Goal: Use online tool/utility: Utilize a website feature to perform a specific function

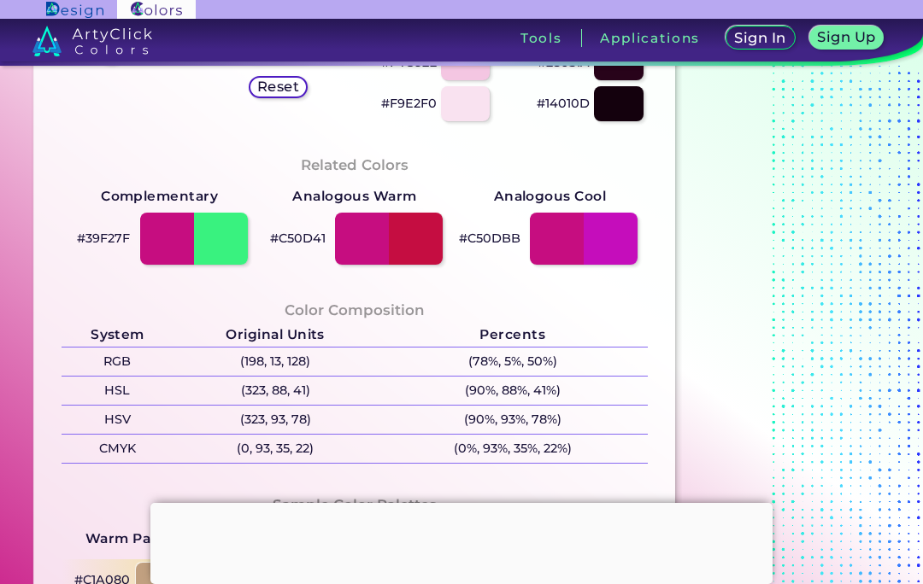
scroll to position [433, 0]
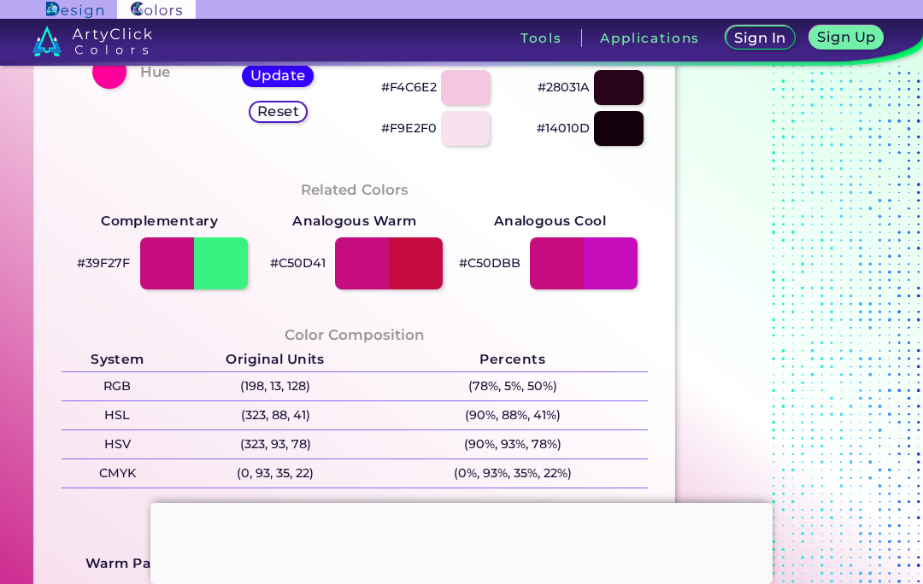
click at [233, 269] on div at bounding box center [194, 263] width 108 height 52
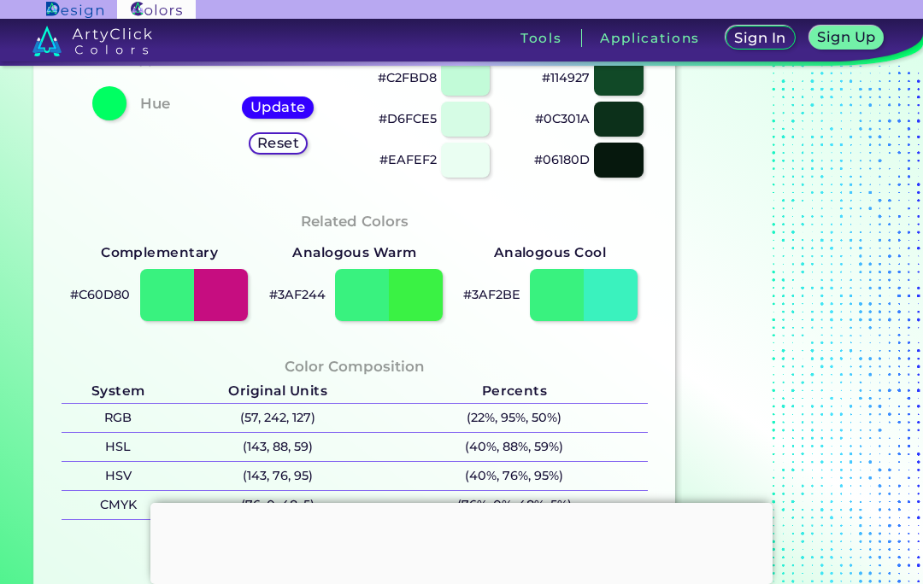
scroll to position [403, 0]
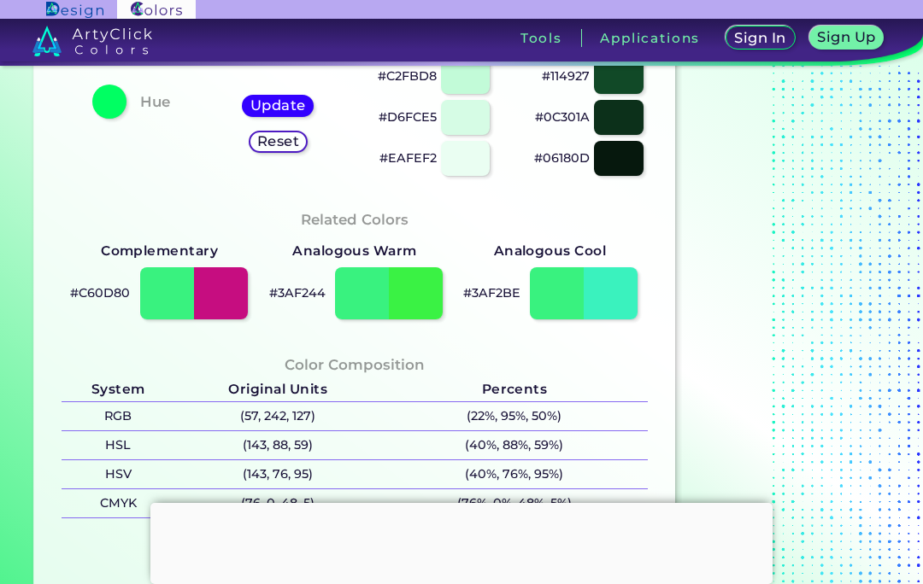
click at [610, 302] on div at bounding box center [584, 293] width 108 height 52
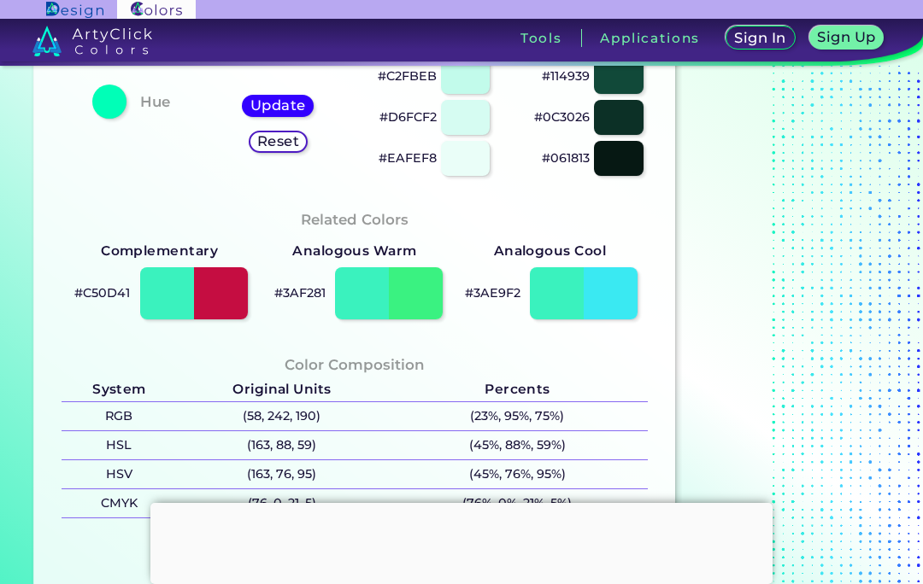
click at [419, 292] on div at bounding box center [389, 293] width 108 height 52
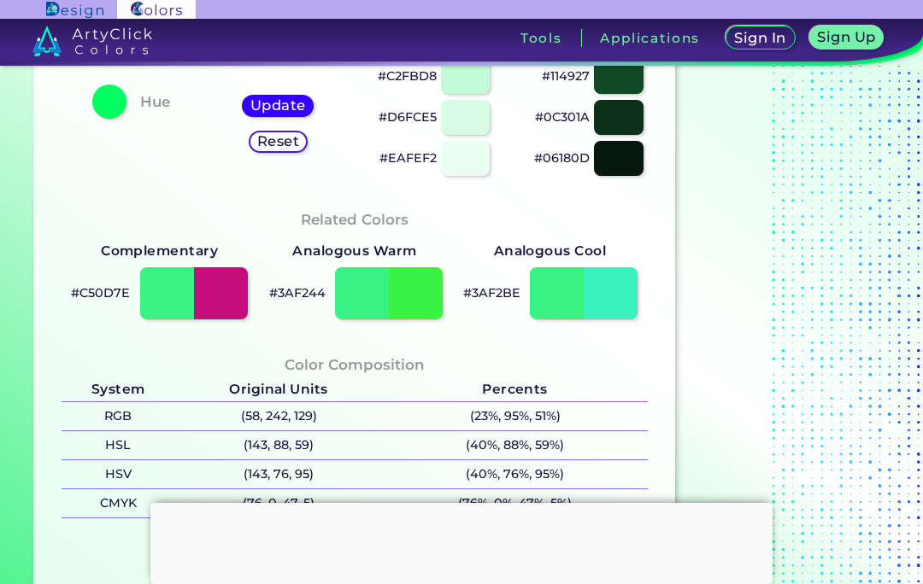
click at [614, 294] on div at bounding box center [584, 293] width 108 height 52
type input "#3af2be"
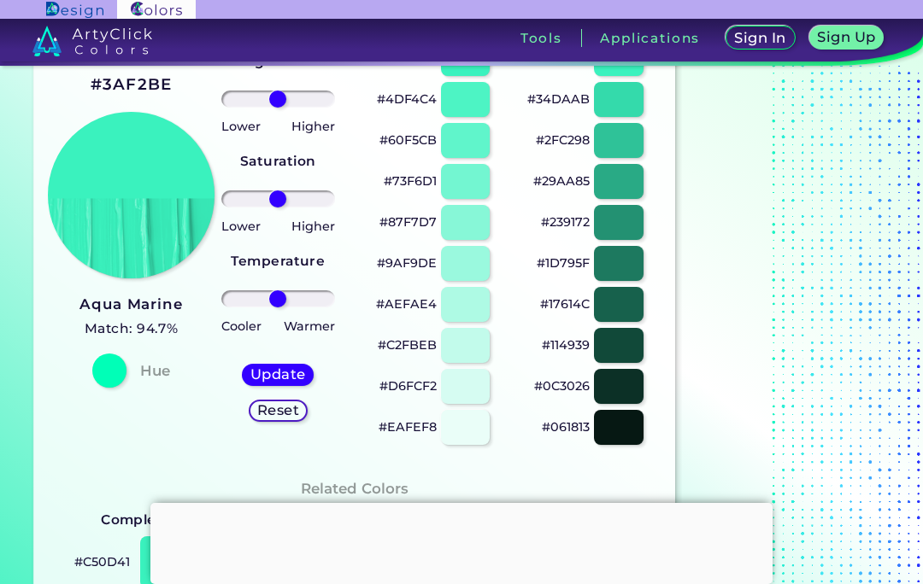
scroll to position [133, 0]
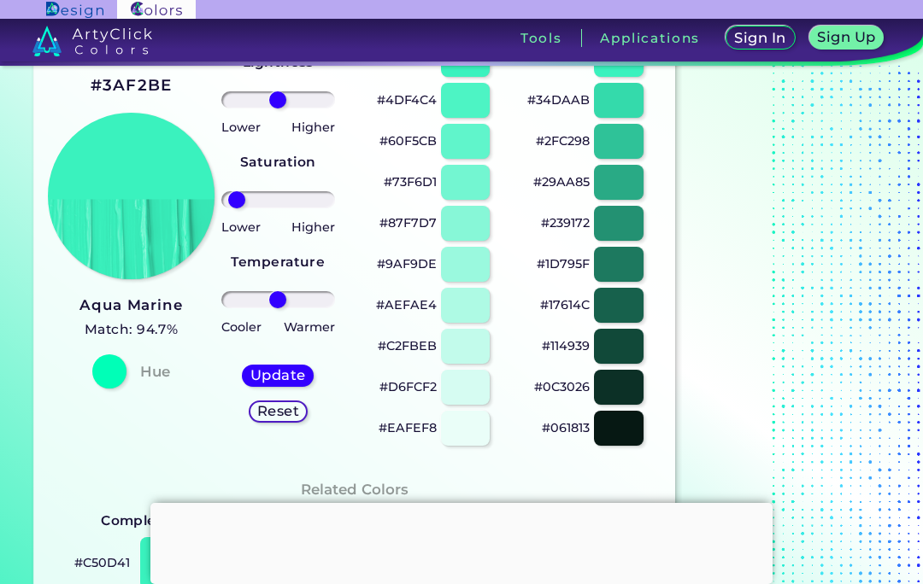
click at [236, 200] on input "range" at bounding box center [278, 199] width 114 height 17
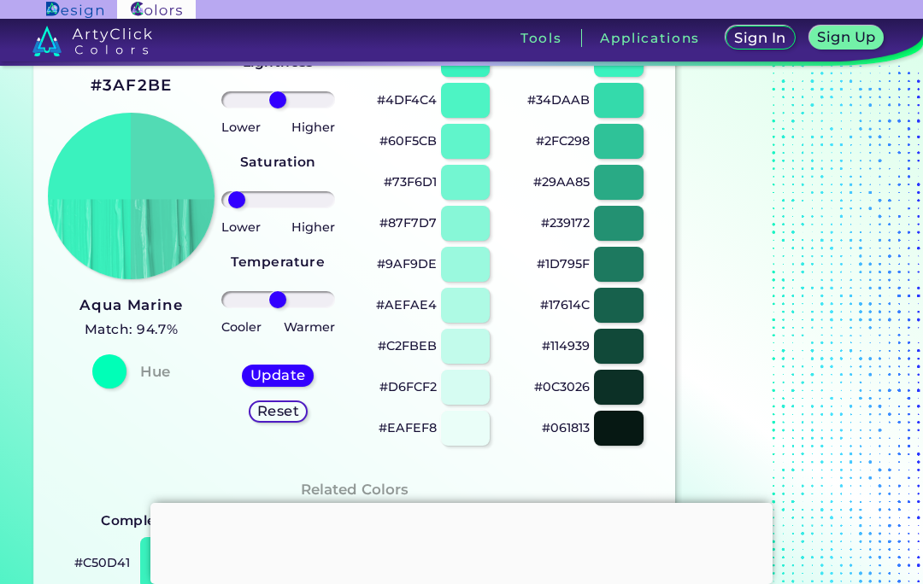
click at [252, 405] on div "Reset" at bounding box center [277, 412] width 53 height 21
type input "0"
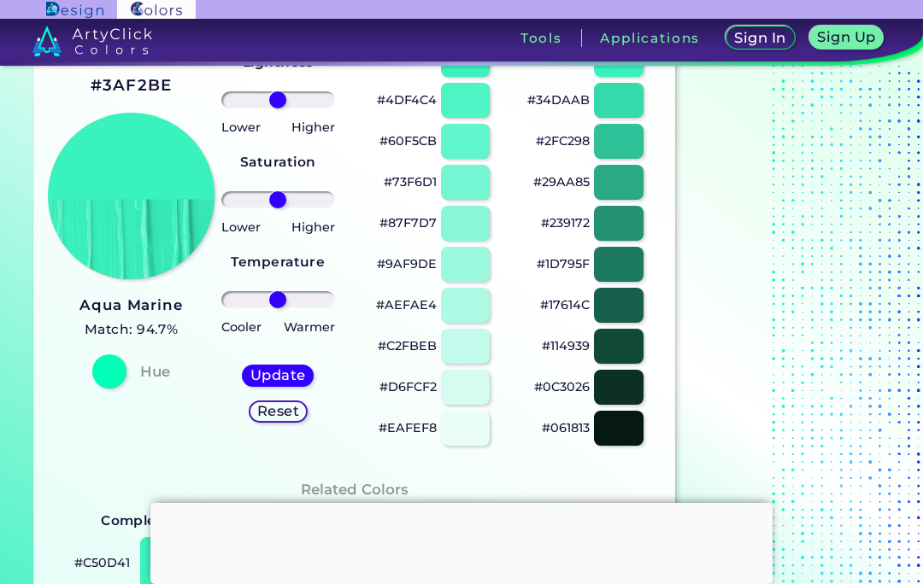
click at [261, 379] on h5 "Update" at bounding box center [278, 375] width 50 height 13
type input "#3af2be"
type input "-94"
click at [232, 194] on input "range" at bounding box center [278, 199] width 114 height 17
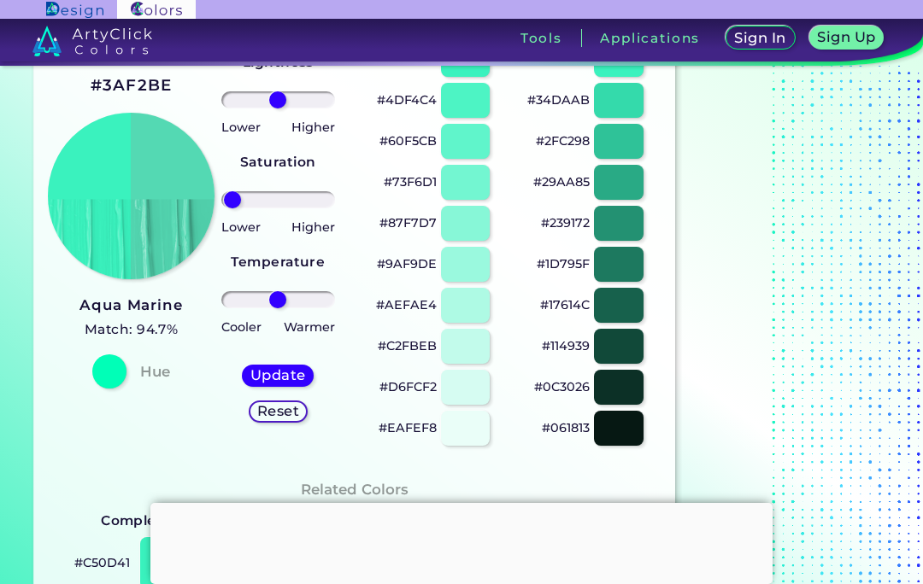
click at [269, 381] on h5 "Update" at bounding box center [278, 375] width 50 height 13
type input "#54d9b3"
type input "0"
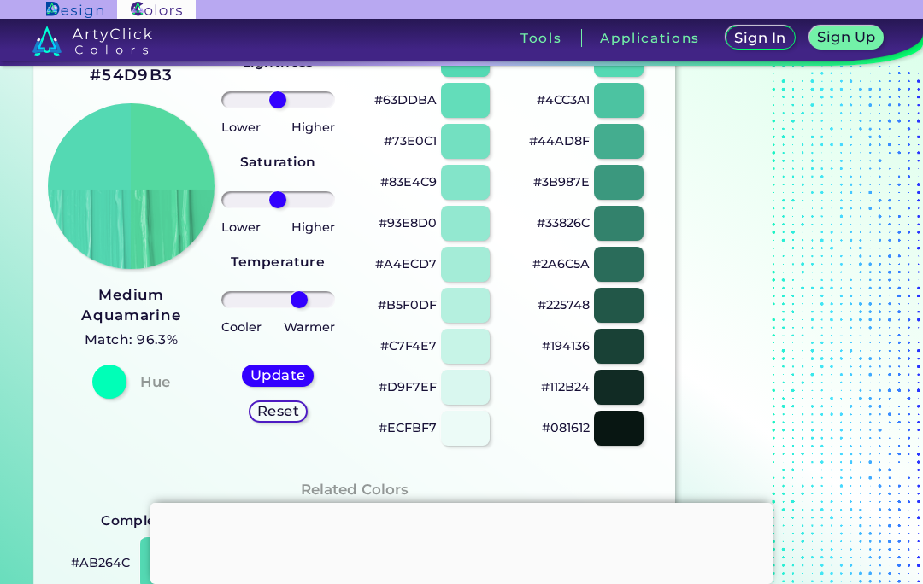
type input "43"
click at [261, 378] on h5 "Update" at bounding box center [278, 375] width 50 height 13
type input "#54d9a0"
type input "0"
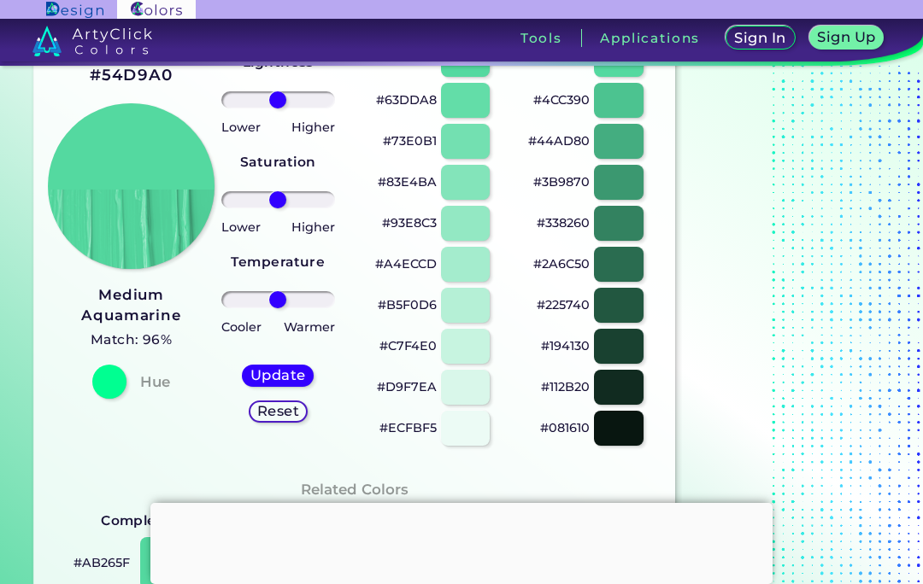
type input "-76"
click at [240, 198] on input "range" at bounding box center [278, 199] width 114 height 17
click at [267, 382] on h5 "Update" at bounding box center [278, 375] width 50 height 13
type input "#63ca9d"
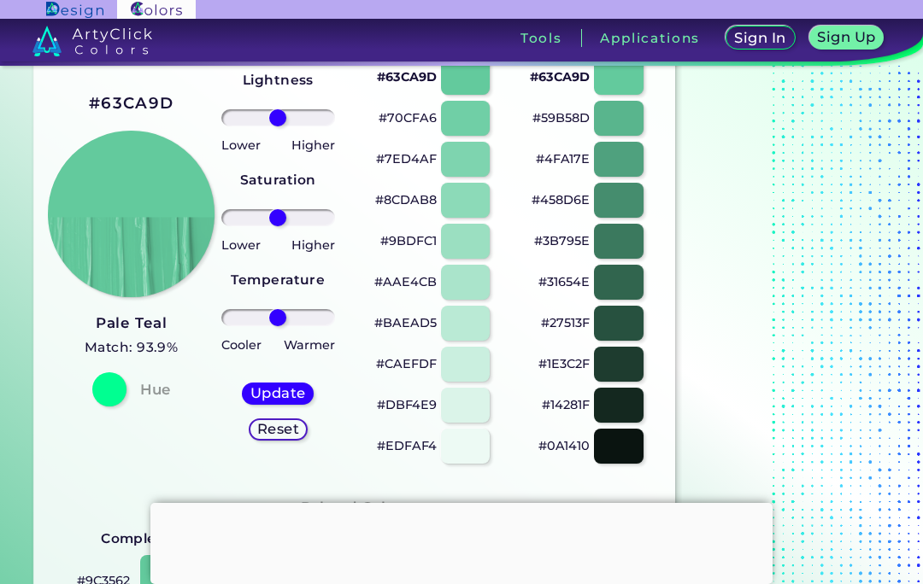
scroll to position [116, 0]
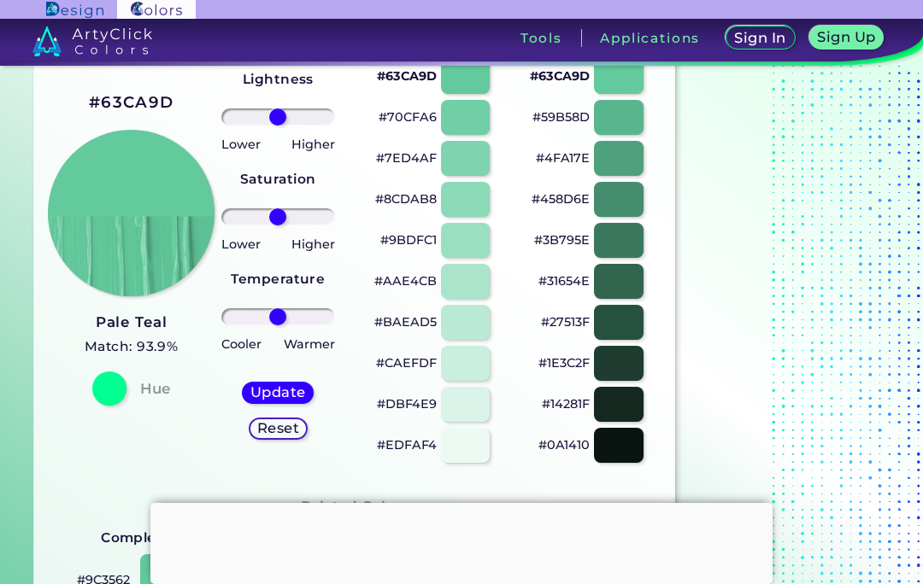
type input "75"
click at [315, 225] on input "range" at bounding box center [278, 216] width 114 height 17
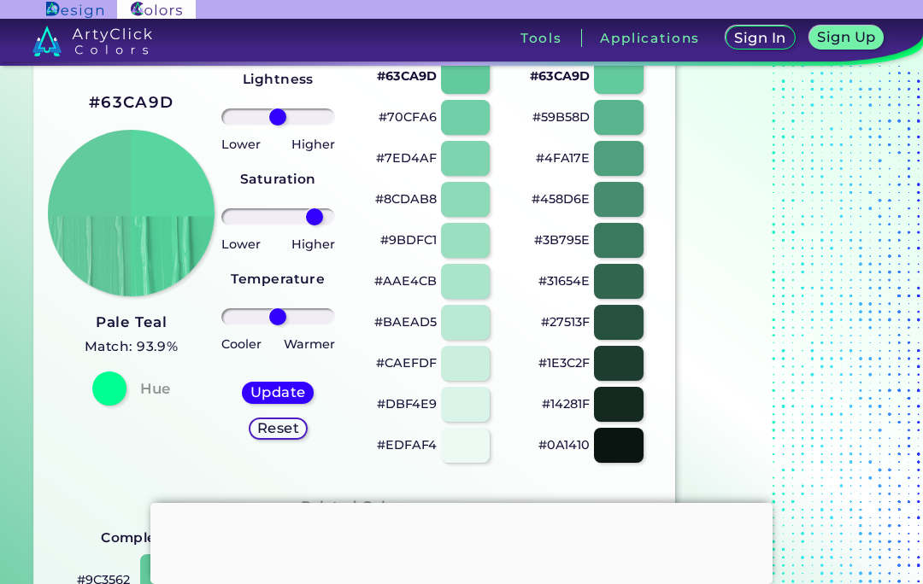
click at [250, 384] on div "Update" at bounding box center [277, 393] width 65 height 21
type input "#57d69f"
type input "0"
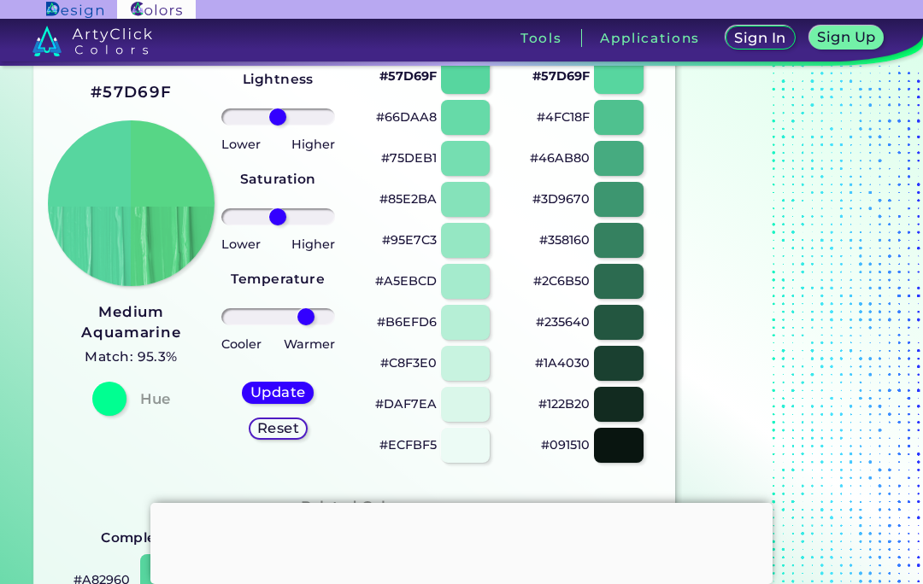
type input "58"
click at [262, 391] on h5 "Update" at bounding box center [278, 392] width 50 height 13
type input "#57d686"
type input "0"
